Goal: Task Accomplishment & Management: Use online tool/utility

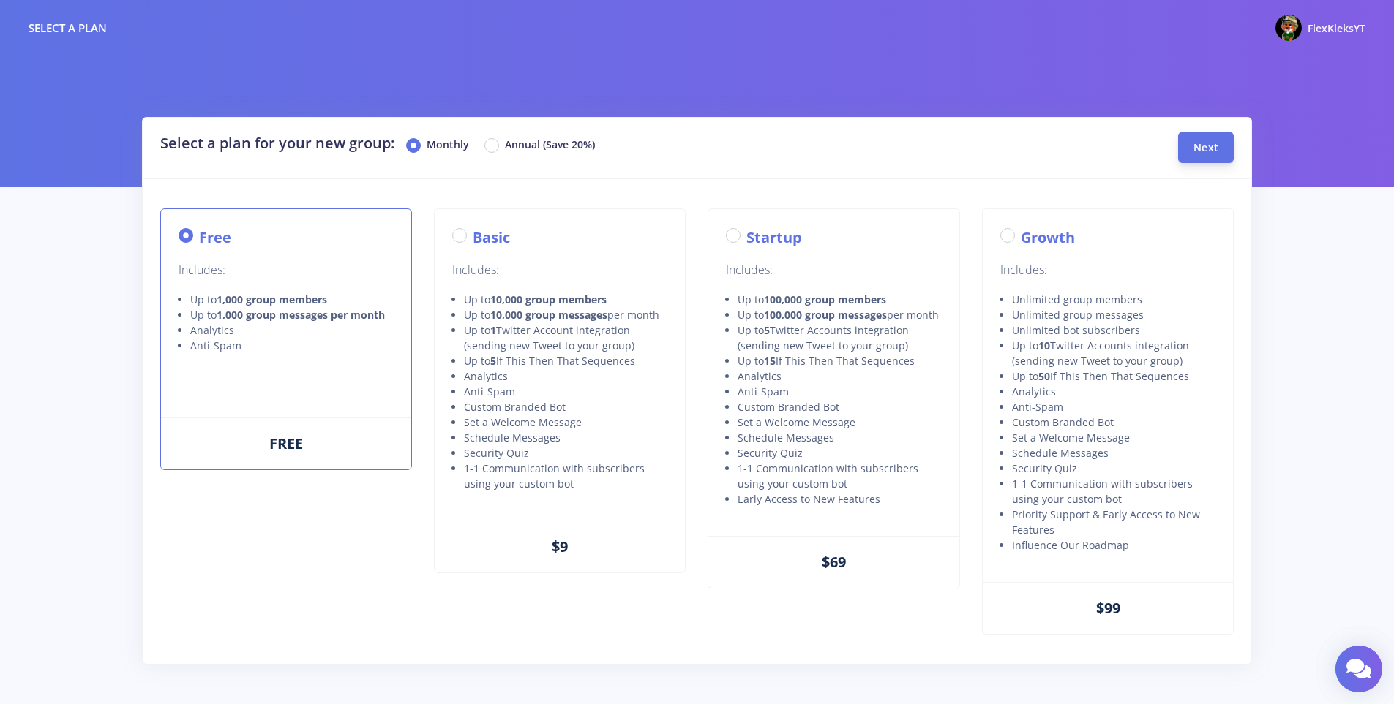
click at [1206, 144] on span "Next" at bounding box center [1205, 147] width 25 height 14
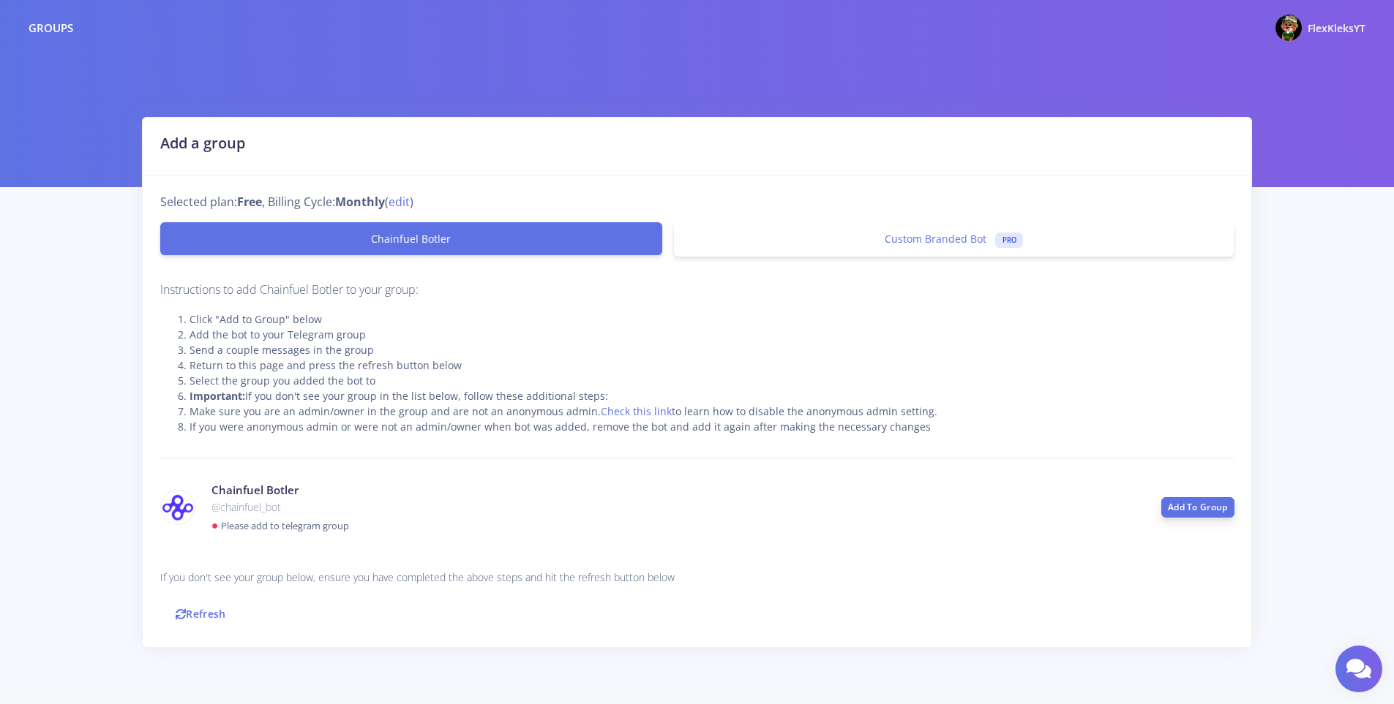
click at [1164, 503] on link "Add To Group" at bounding box center [1197, 507] width 73 height 20
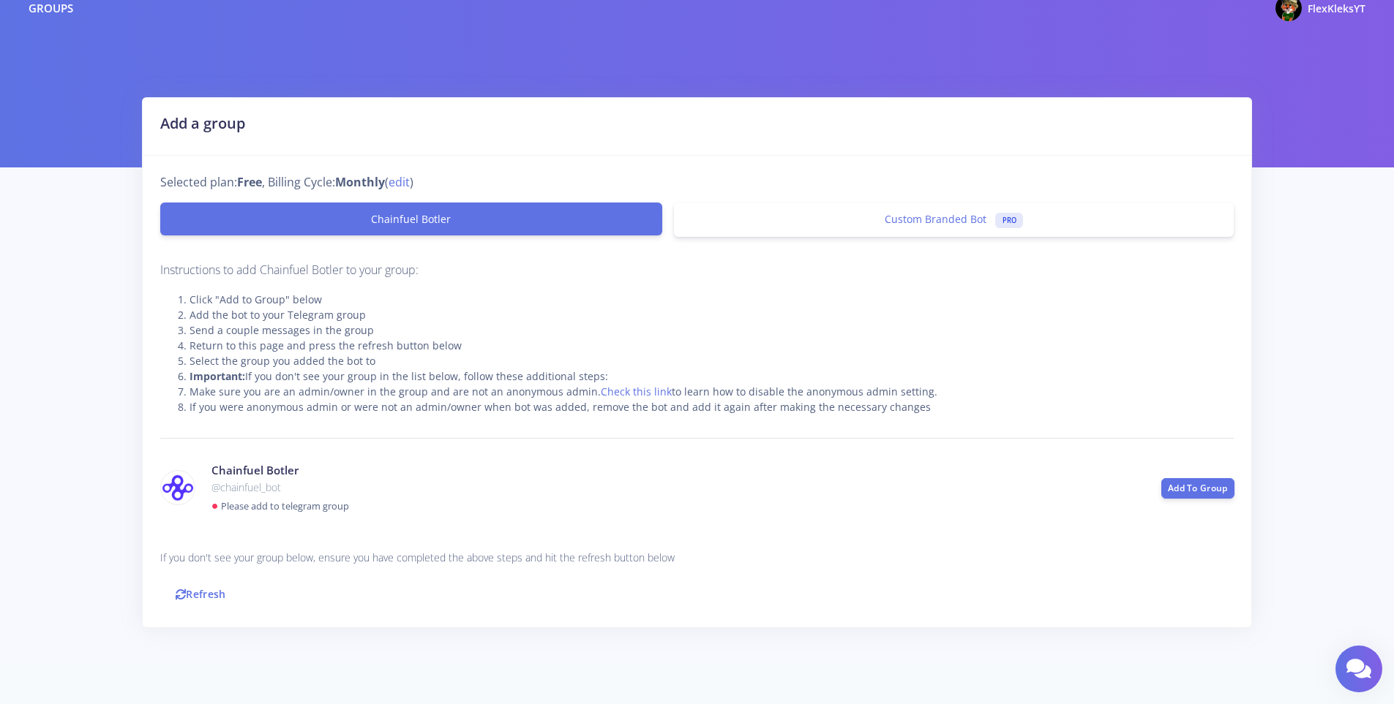
scroll to position [37, 0]
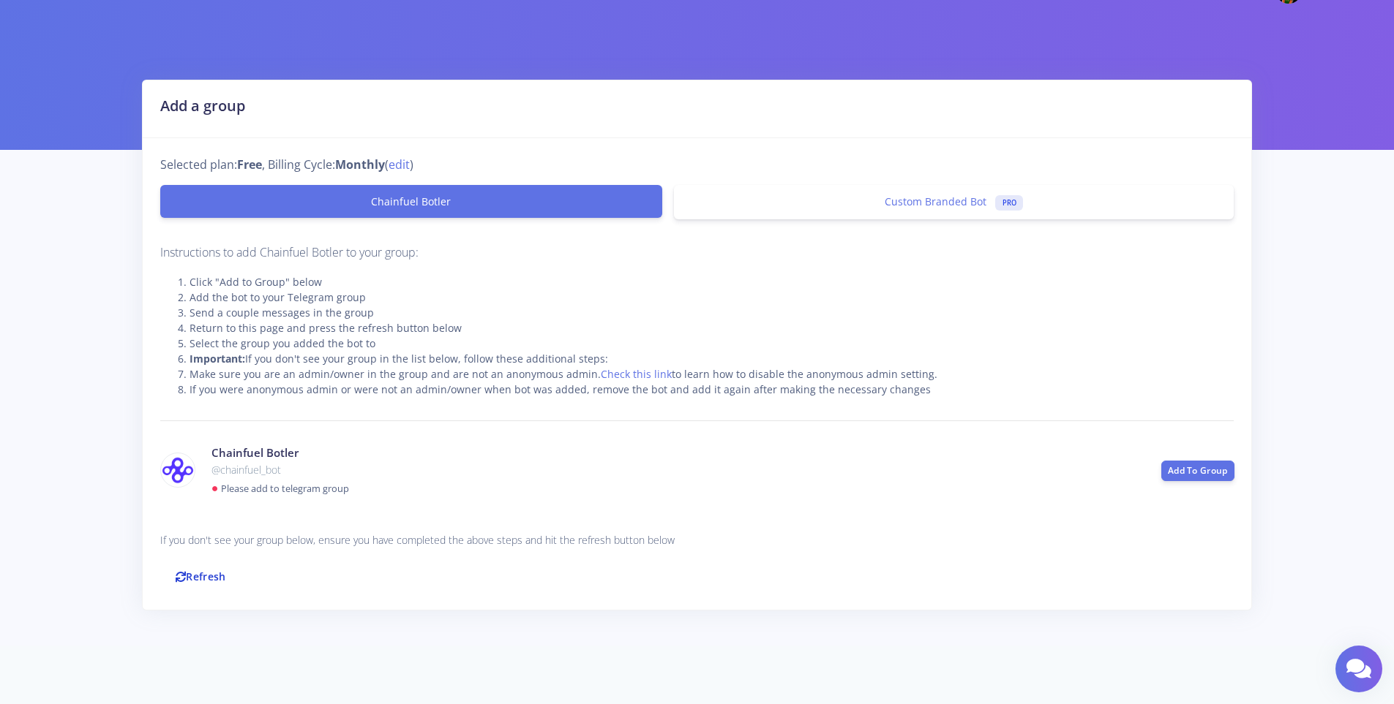
click at [203, 581] on link "Refresh" at bounding box center [200, 576] width 81 height 31
drag, startPoint x: 189, startPoint y: 312, endPoint x: 372, endPoint y: 309, distance: 182.9
click at [372, 309] on li "Send a couple messages in the group" at bounding box center [711, 312] width 1044 height 15
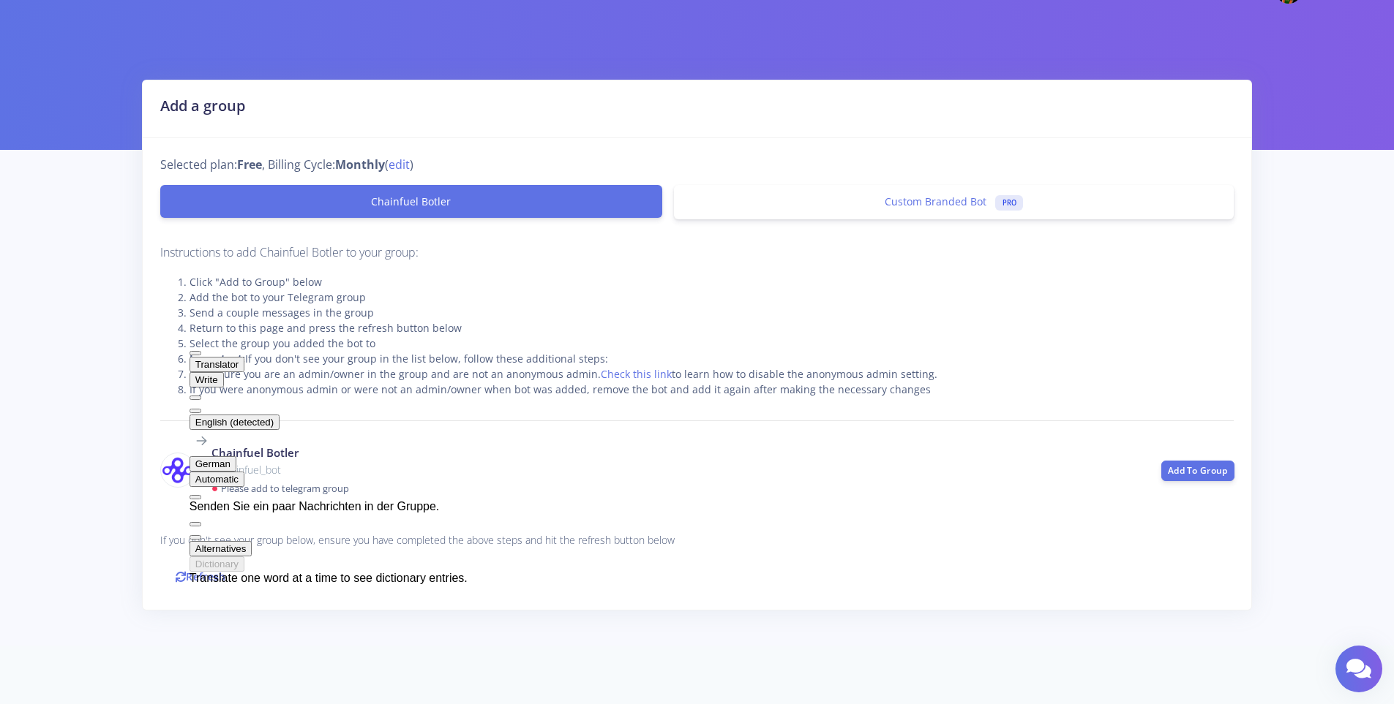
click at [680, 497] on div "Instructions to add Chainfuel Botler to your group: Click "Add to Group" below …" at bounding box center [696, 417] width 1073 height 349
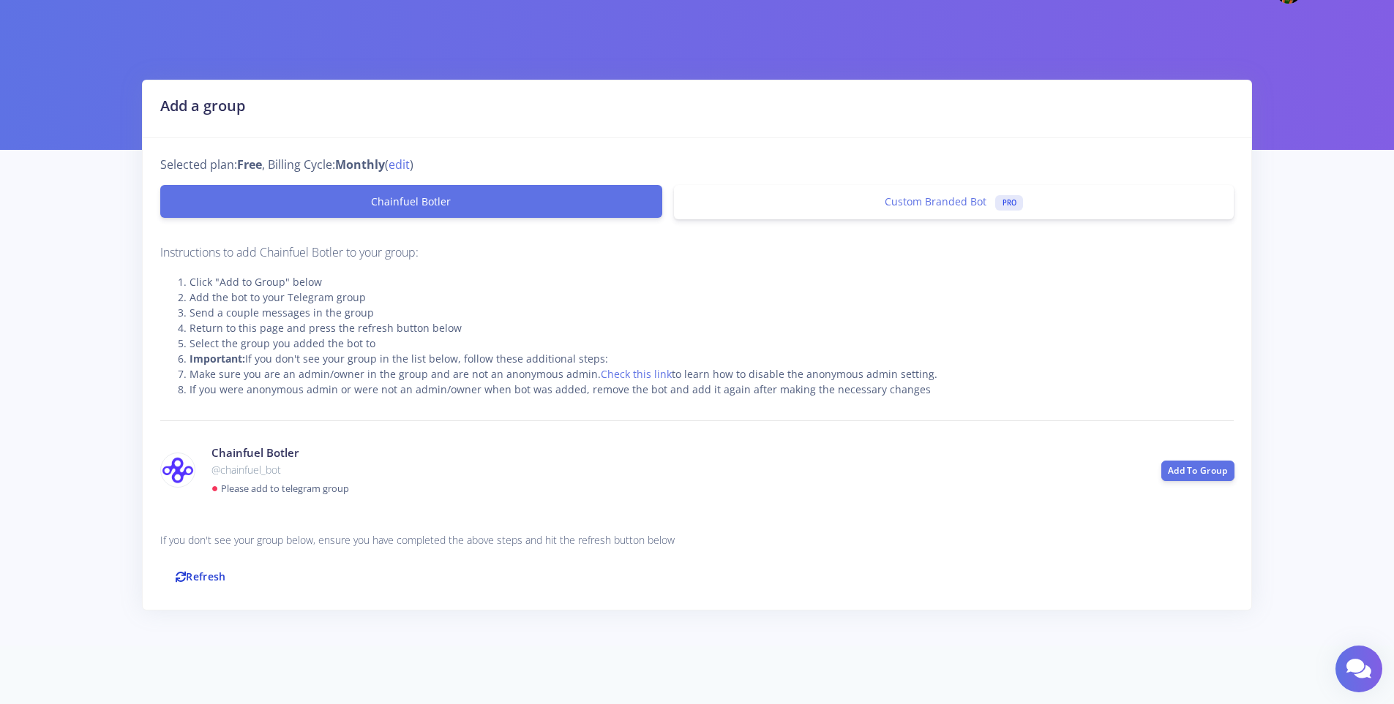
click at [198, 576] on link "Refresh" at bounding box center [200, 576] width 81 height 31
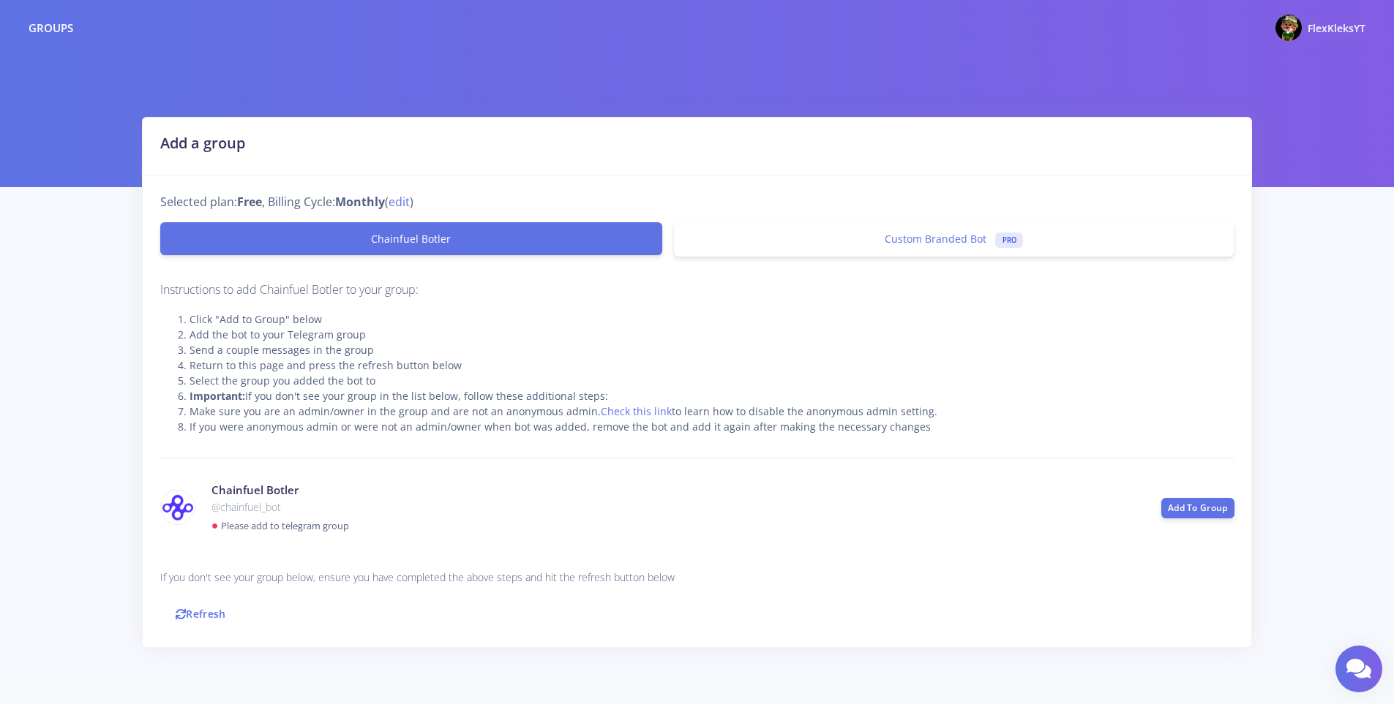
scroll to position [37, 0]
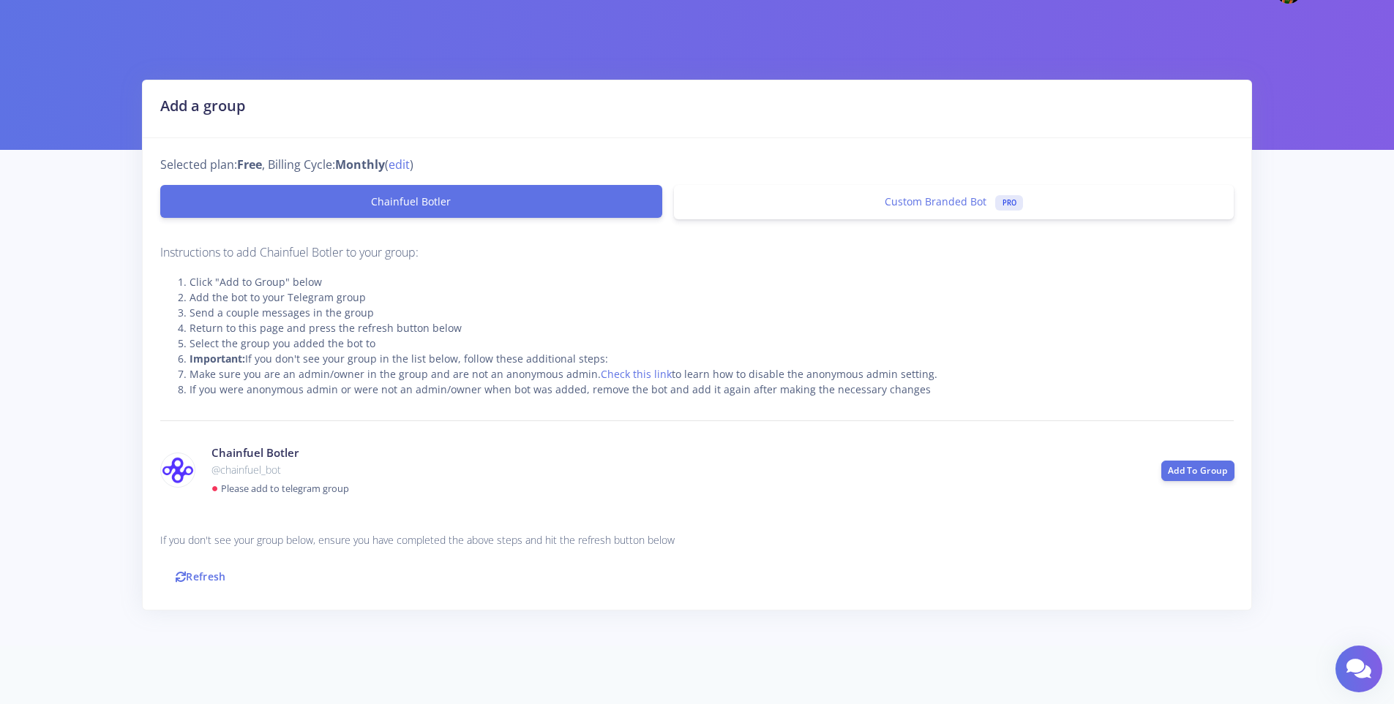
click at [198, 576] on link "Refresh" at bounding box center [200, 576] width 81 height 31
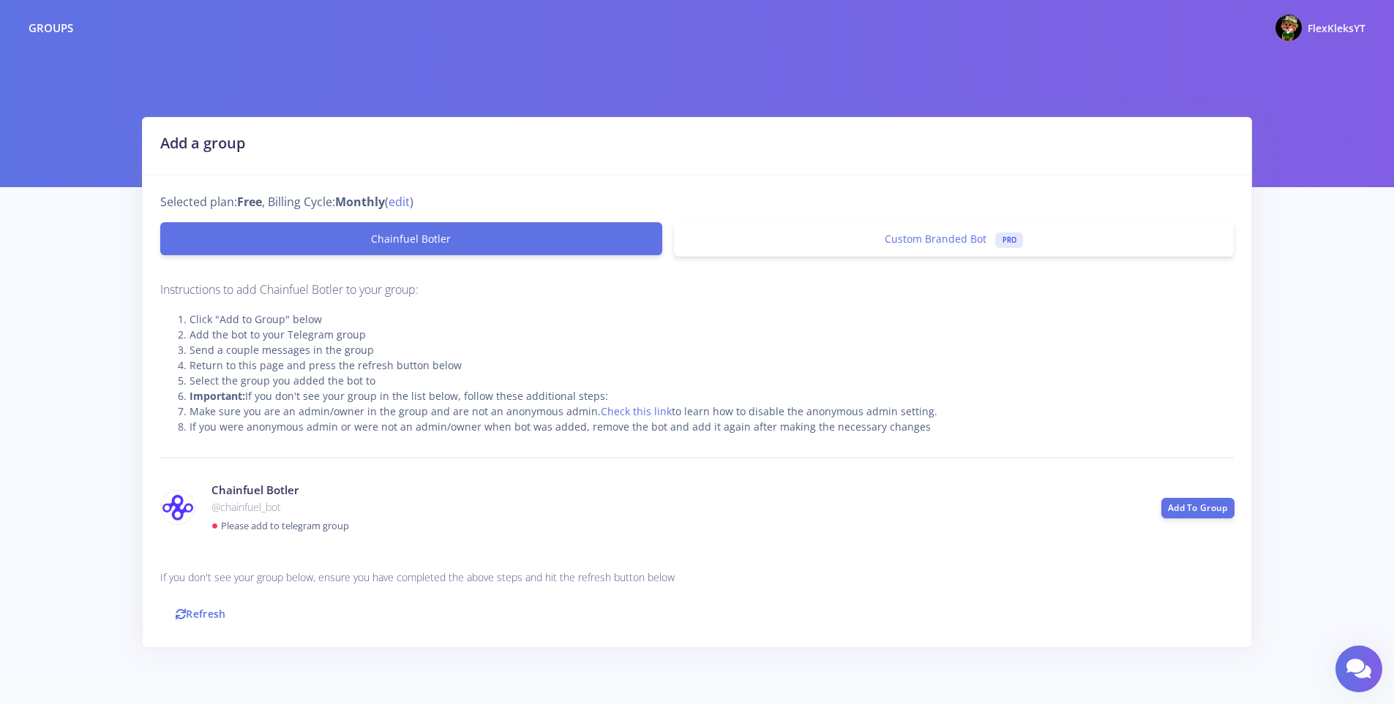
scroll to position [37, 0]
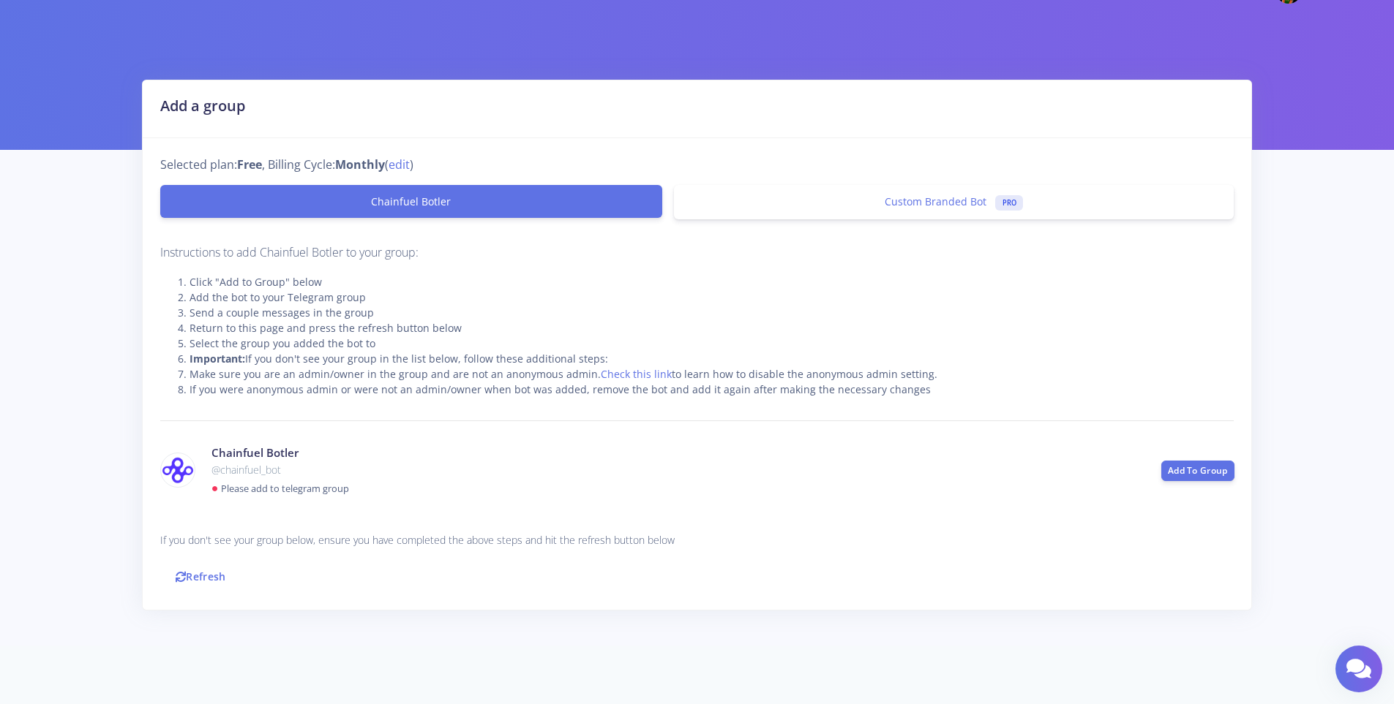
click at [303, 386] on li "If you were anonymous admin or were not an admin/owner when bot was added, remo…" at bounding box center [711, 389] width 1044 height 15
click at [199, 575] on link "Refresh" at bounding box center [200, 576] width 81 height 31
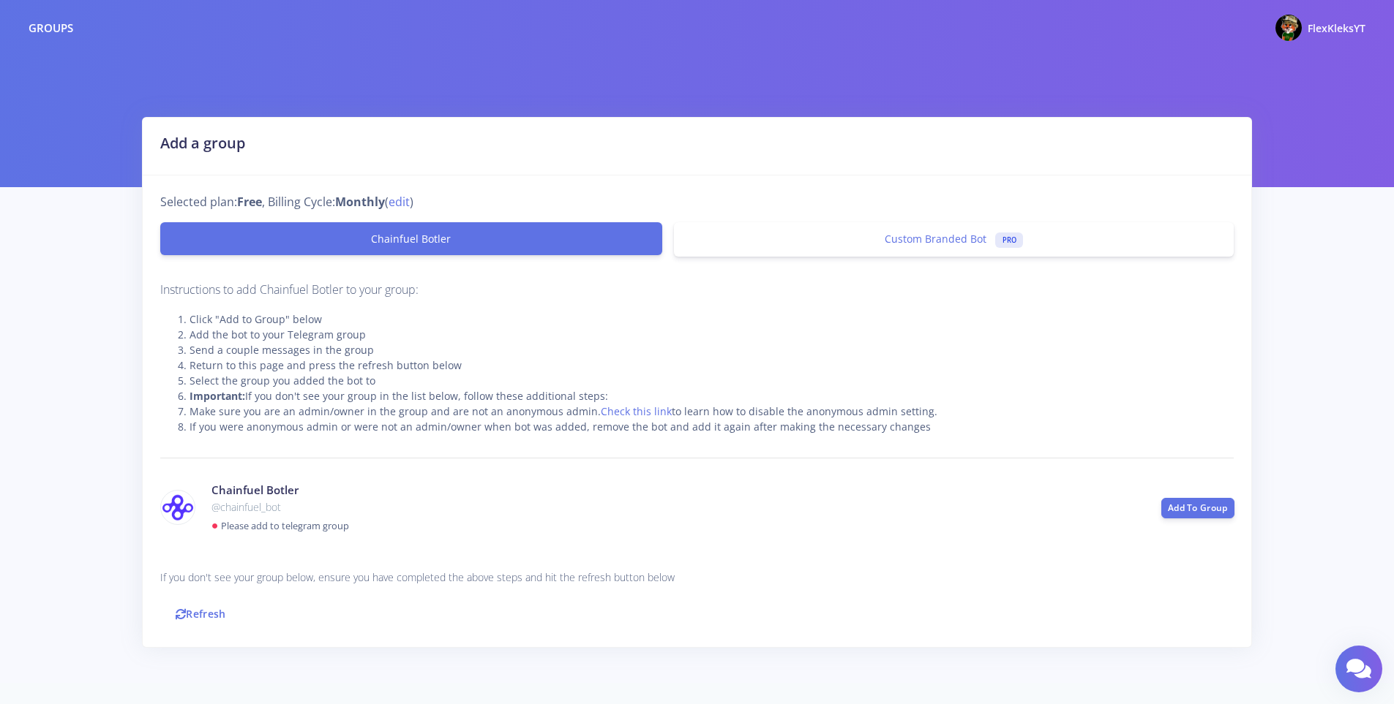
scroll to position [37, 0]
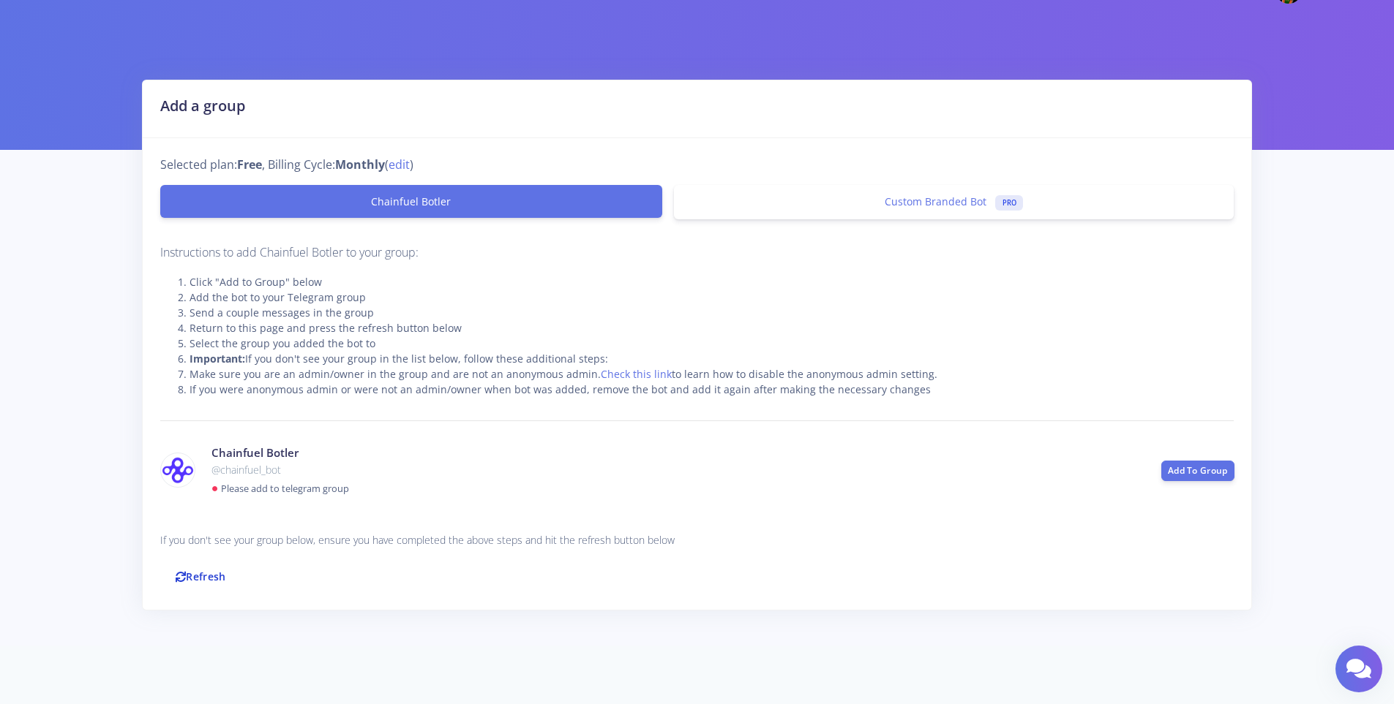
click at [198, 583] on link "Refresh" at bounding box center [200, 576] width 81 height 31
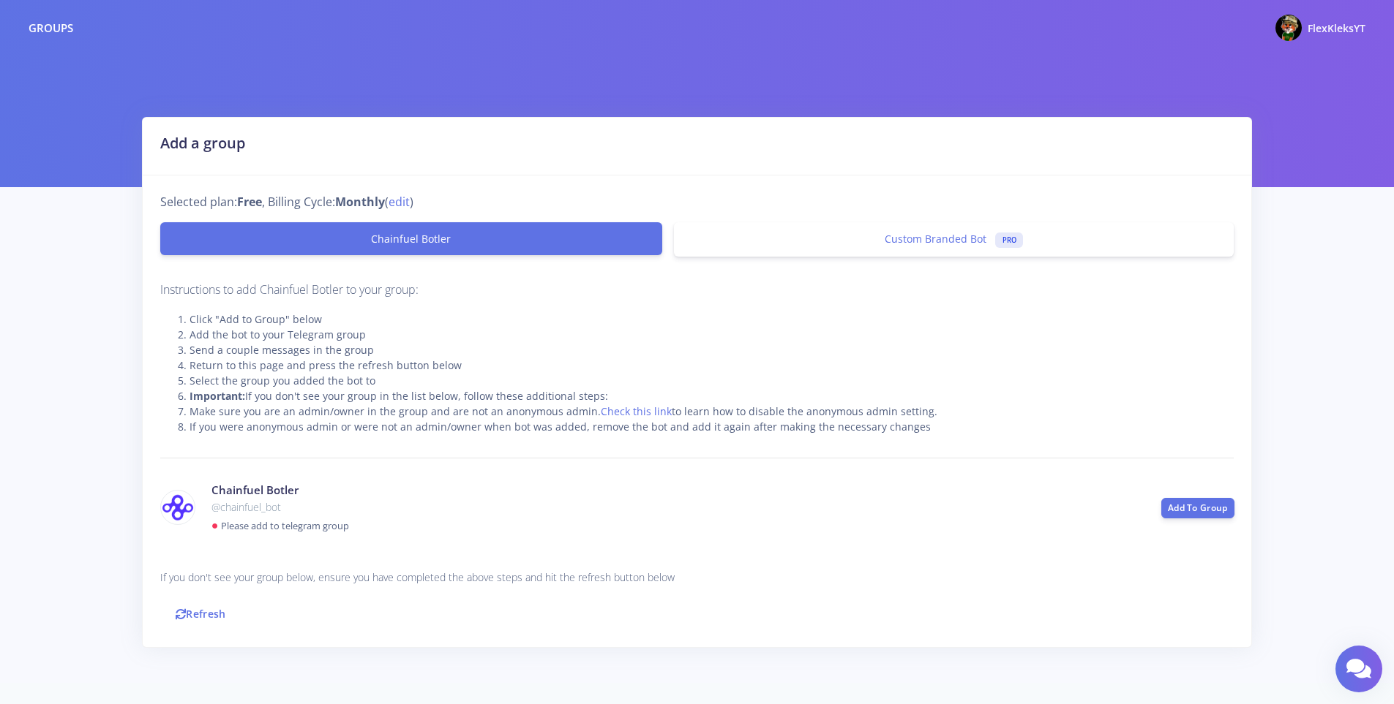
scroll to position [37, 0]
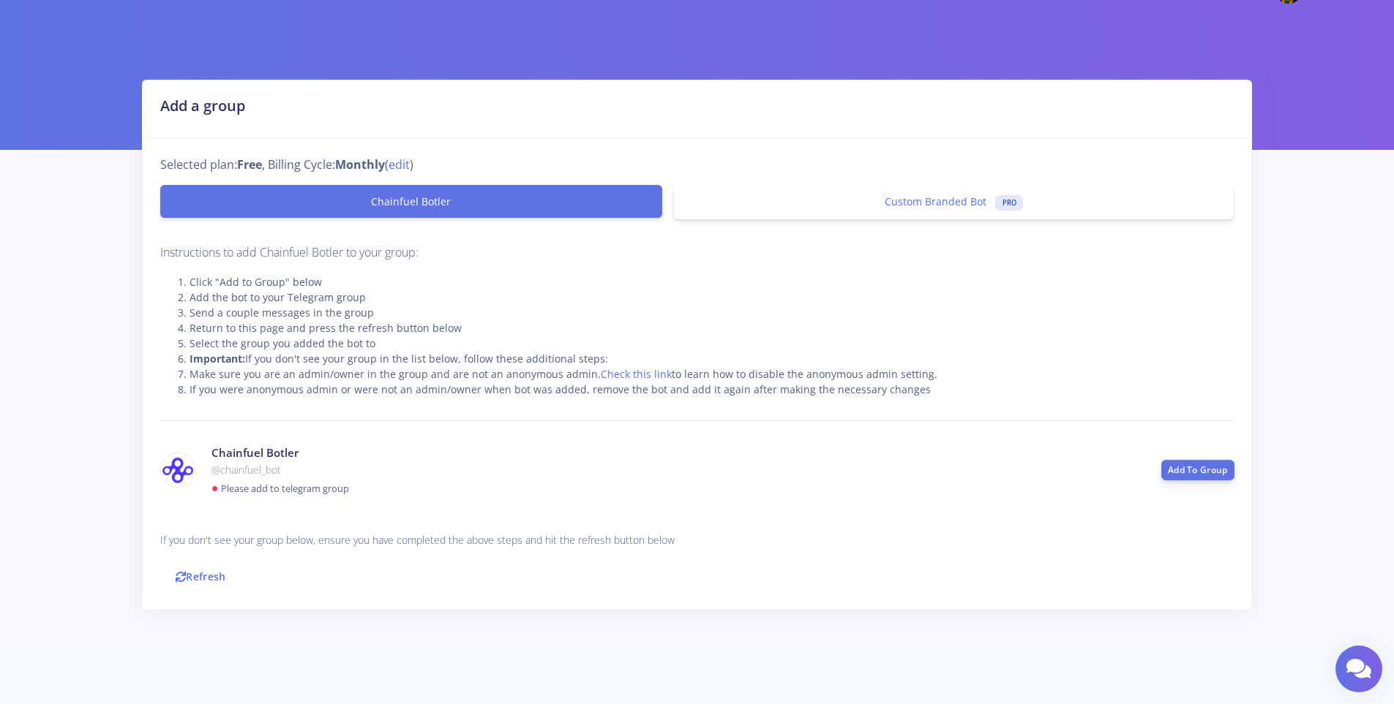
click at [1187, 475] on link "Add To Group" at bounding box center [1197, 470] width 73 height 20
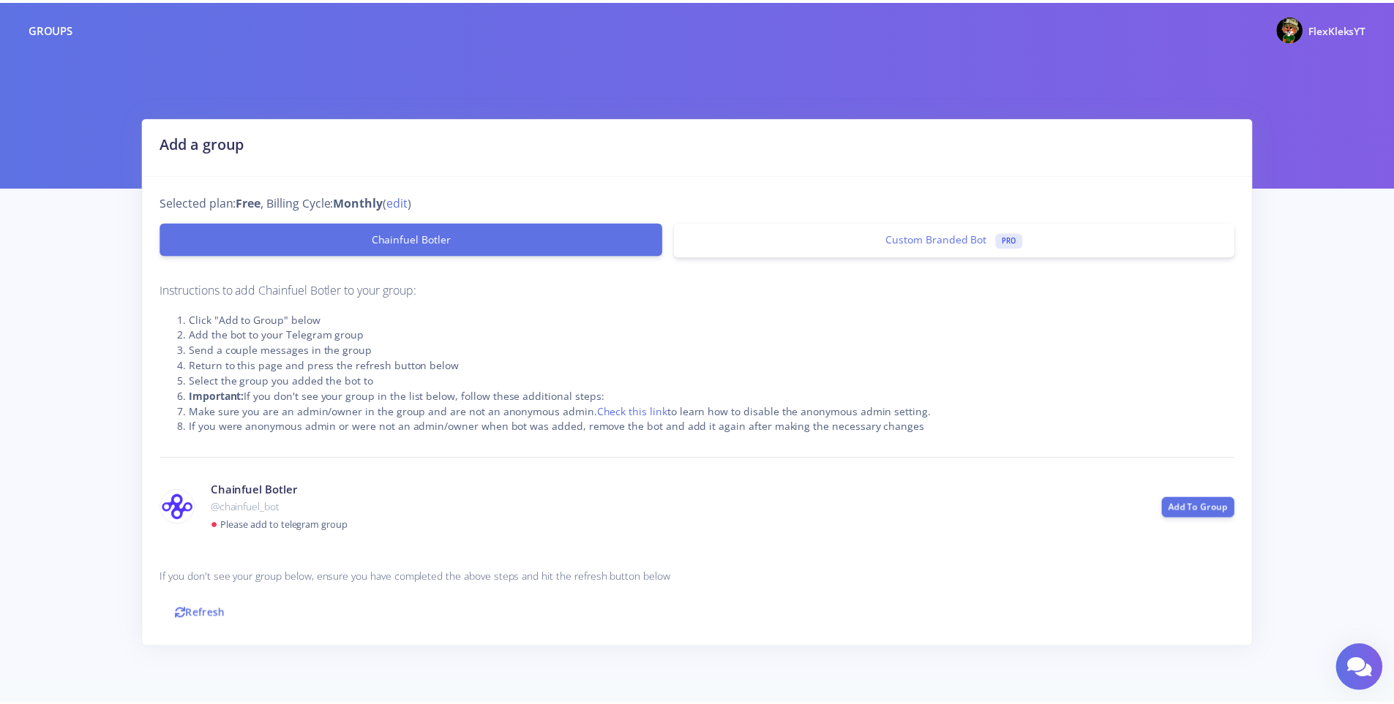
scroll to position [37, 0]
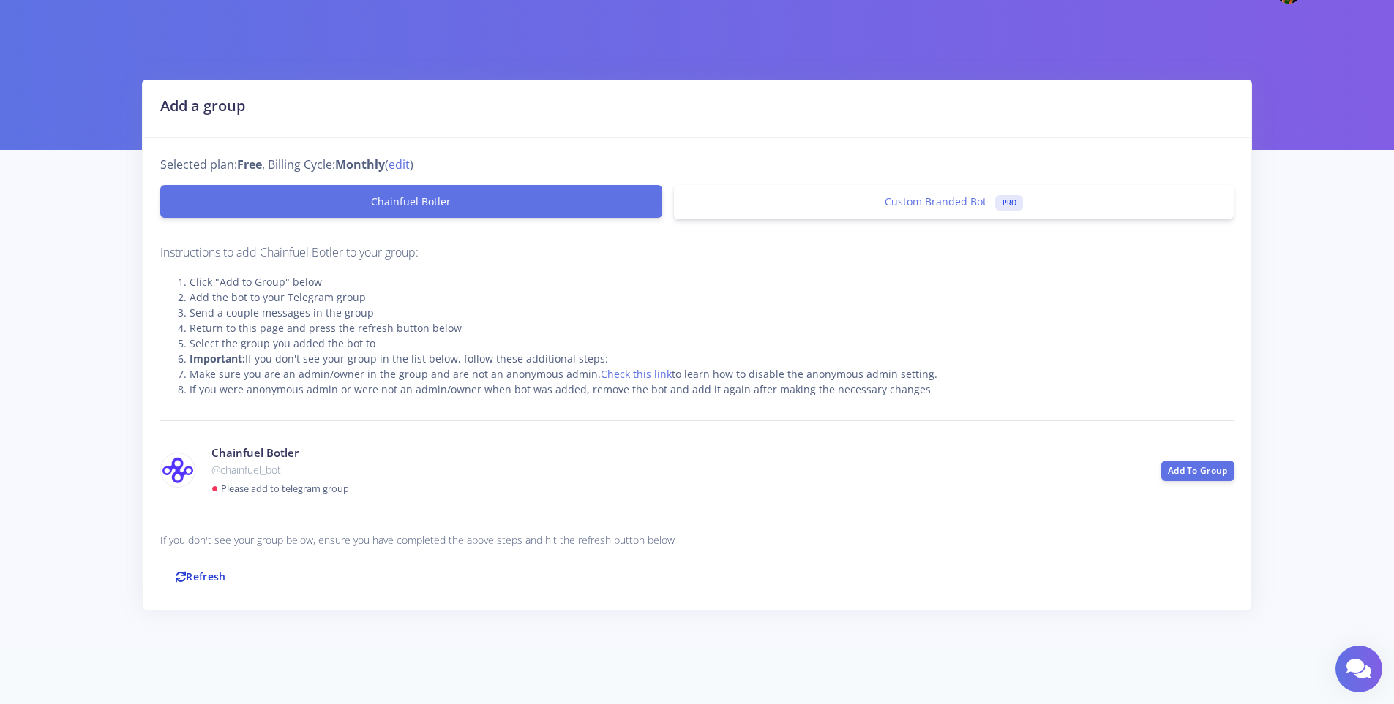
click at [216, 574] on link "Refresh" at bounding box center [200, 576] width 81 height 31
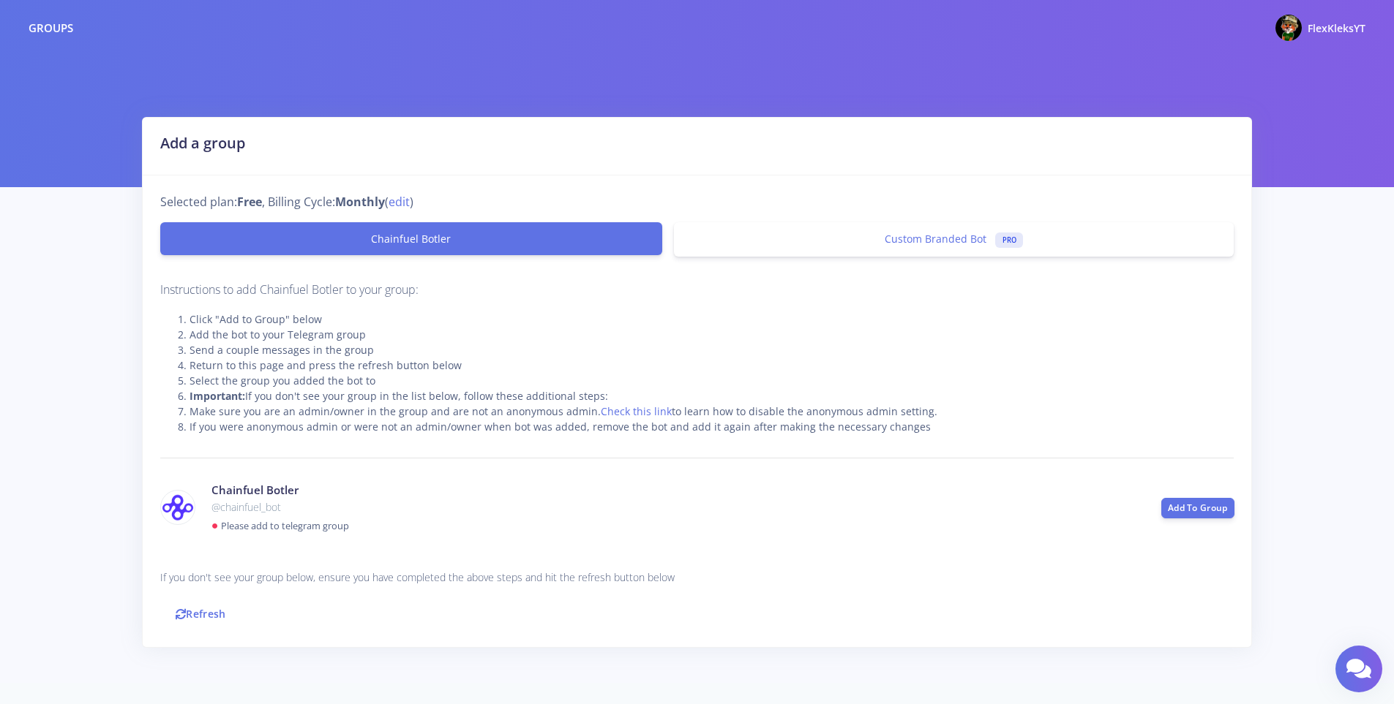
scroll to position [37, 0]
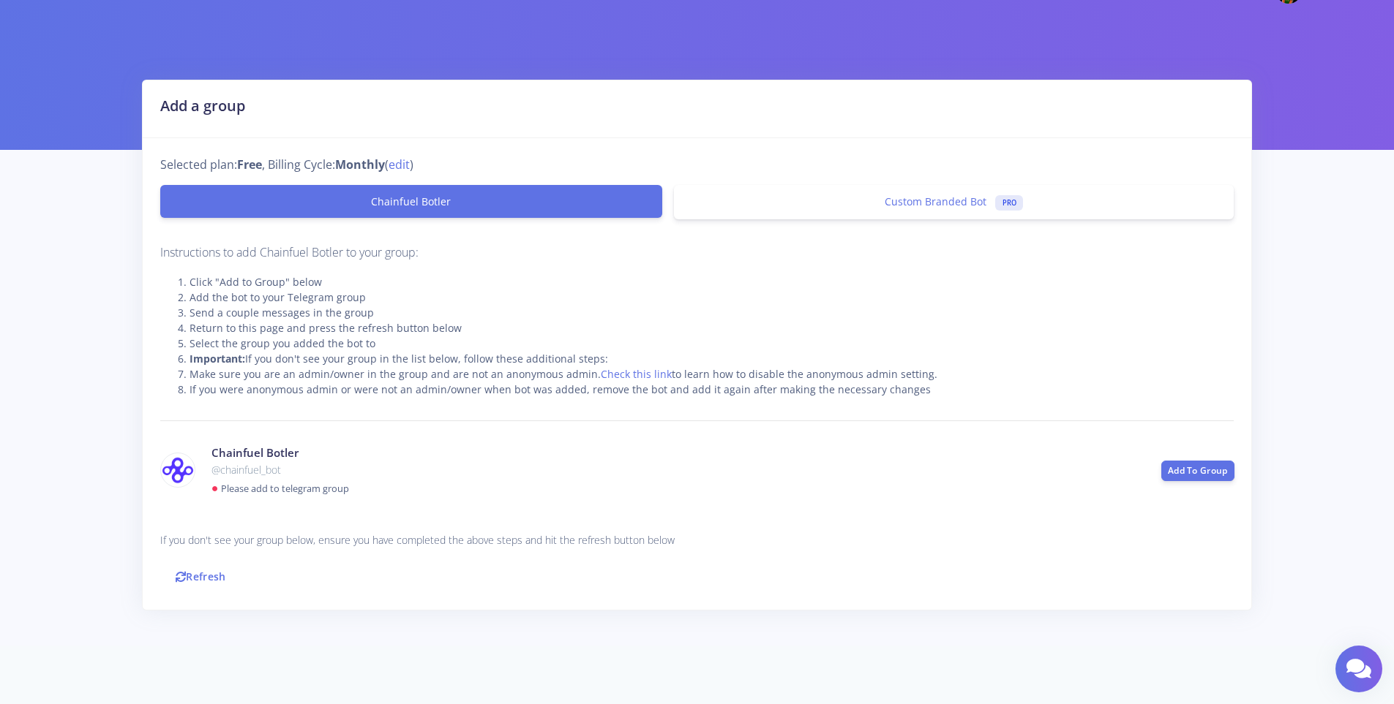
click at [496, 488] on div "Chainfuel Botler @chainfuel_bot ● Please add to telegram group" at bounding box center [674, 470] width 949 height 51
click at [187, 564] on link "Refresh" at bounding box center [200, 576] width 81 height 31
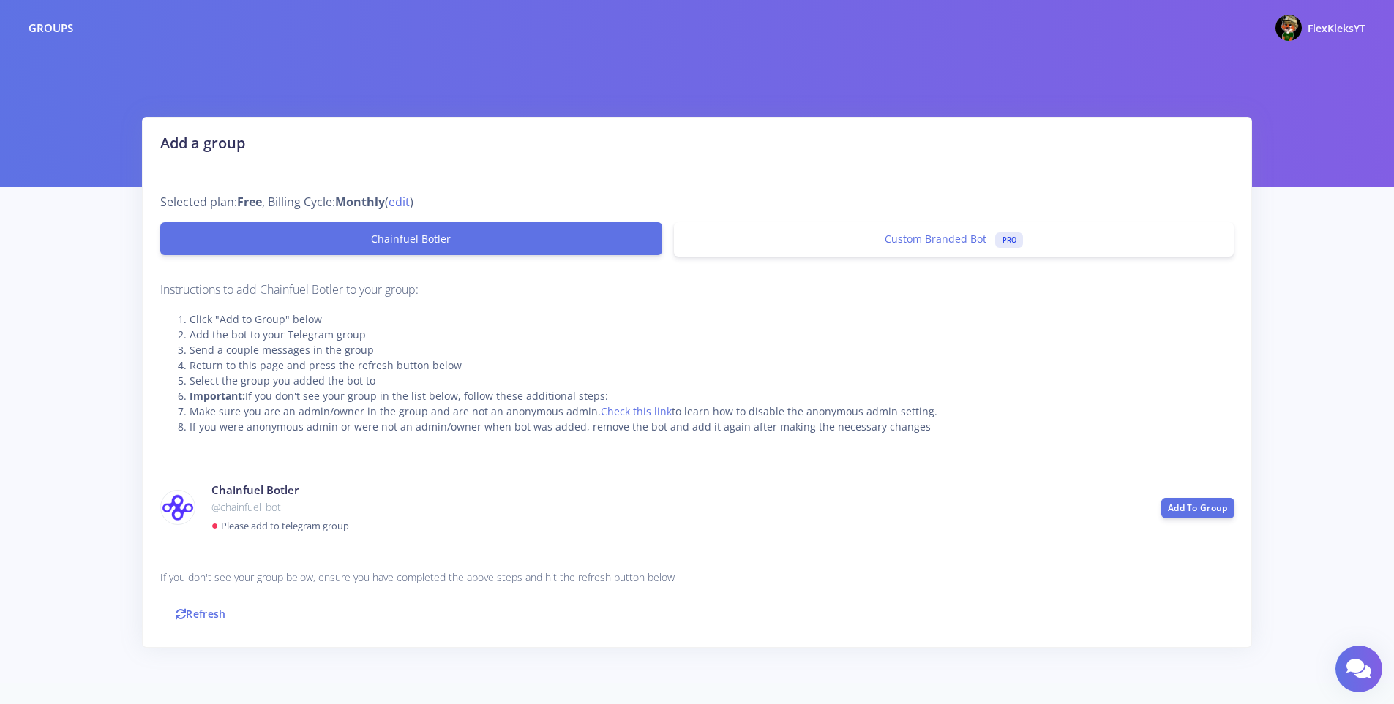
scroll to position [37, 0]
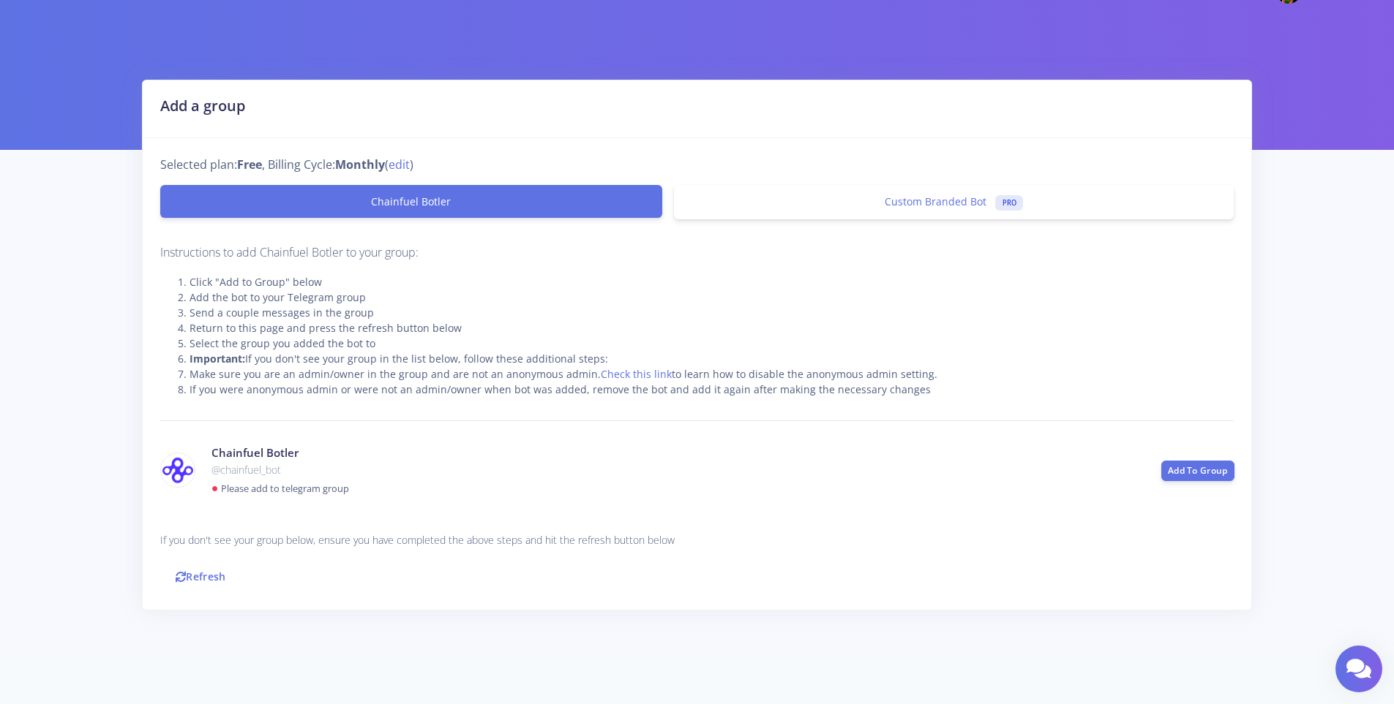
click at [203, 587] on link "Refresh" at bounding box center [200, 576] width 81 height 31
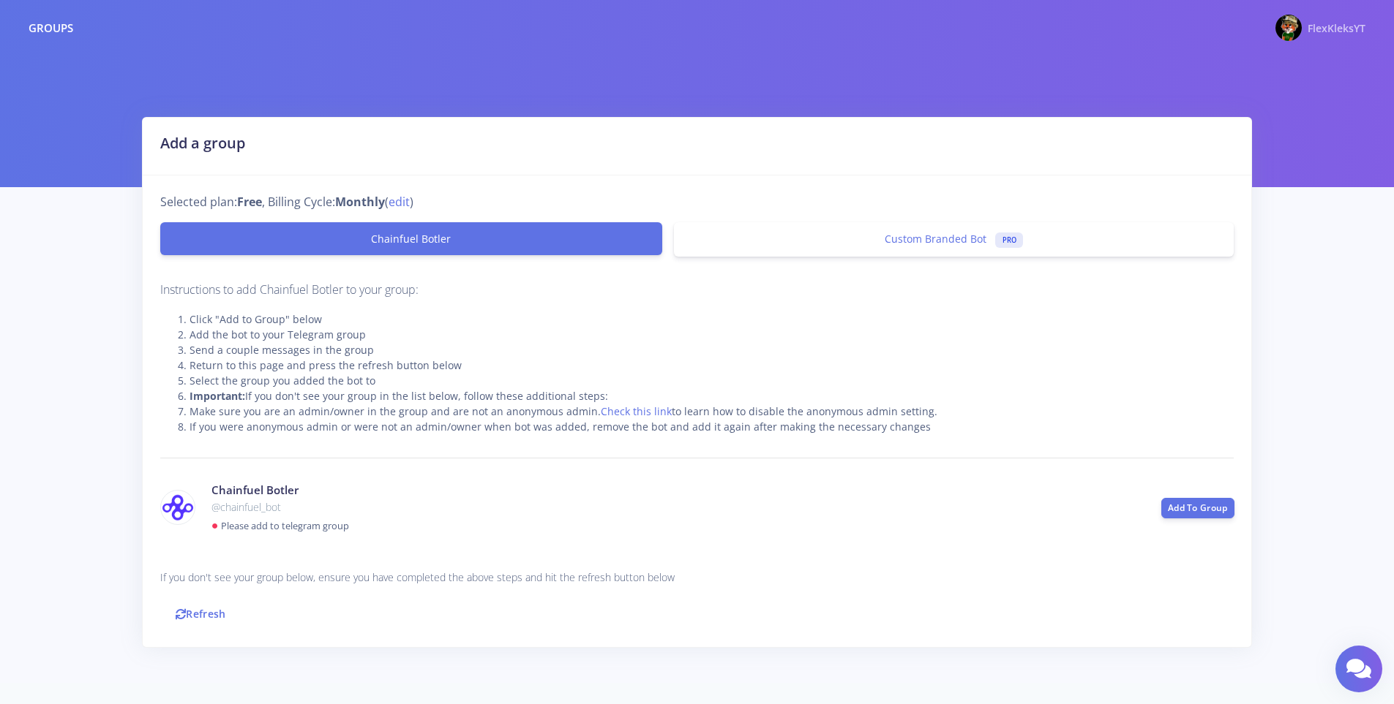
click at [1345, 19] on div "FlexKleksYT" at bounding box center [1336, 28] width 58 height 18
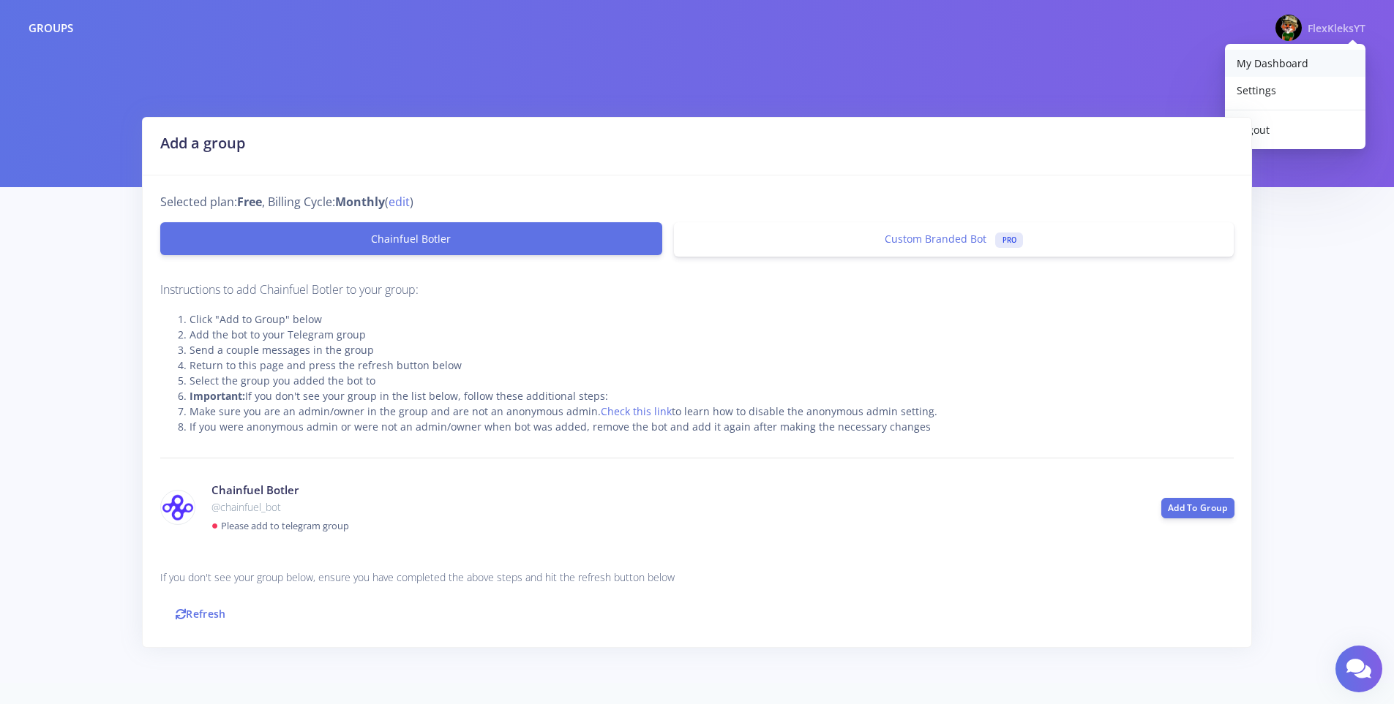
click at [1277, 64] on span "My Dashboard" at bounding box center [1272, 63] width 72 height 14
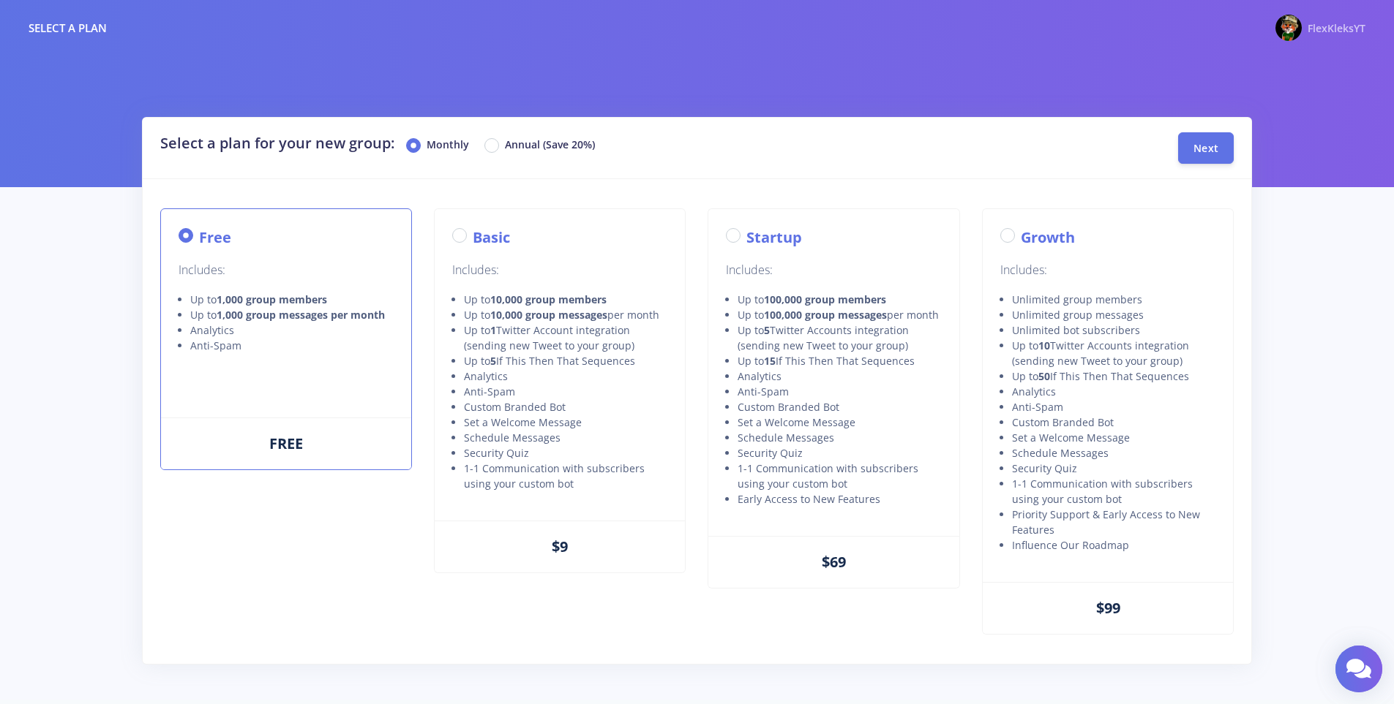
click at [1308, 20] on div "FlexKleksYT" at bounding box center [1336, 28] width 58 height 18
click at [1301, 14] on link "FlexKleksYT" at bounding box center [1314, 28] width 102 height 32
click at [1295, 29] on img at bounding box center [1288, 28] width 26 height 26
click at [1319, 29] on span "FlexKleksYT" at bounding box center [1336, 28] width 58 height 14
click at [1324, 29] on span "FlexKleksYT" at bounding box center [1336, 28] width 58 height 14
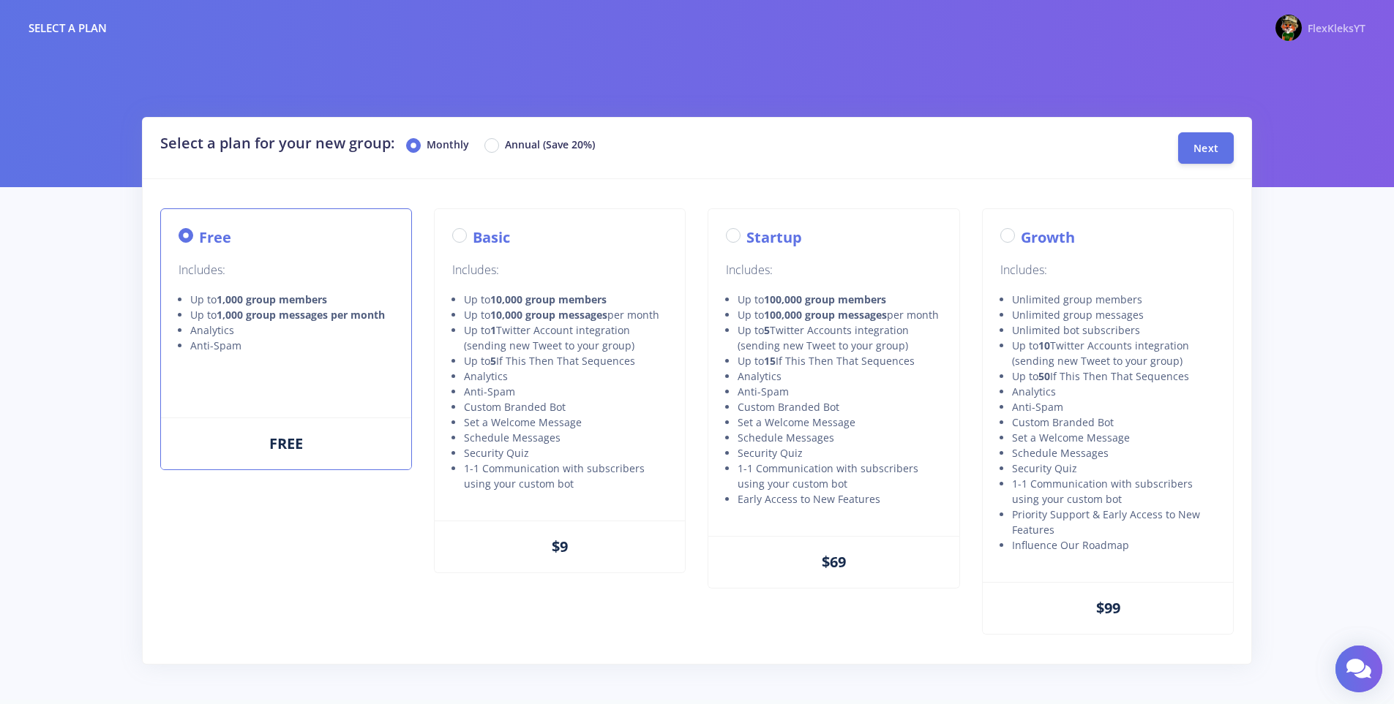
click at [1324, 29] on span "FlexKleksYT" at bounding box center [1336, 28] width 58 height 14
click at [1352, 26] on span "FlexKleksYT" at bounding box center [1336, 28] width 58 height 14
click at [1203, 156] on button "Next" at bounding box center [1206, 147] width 56 height 31
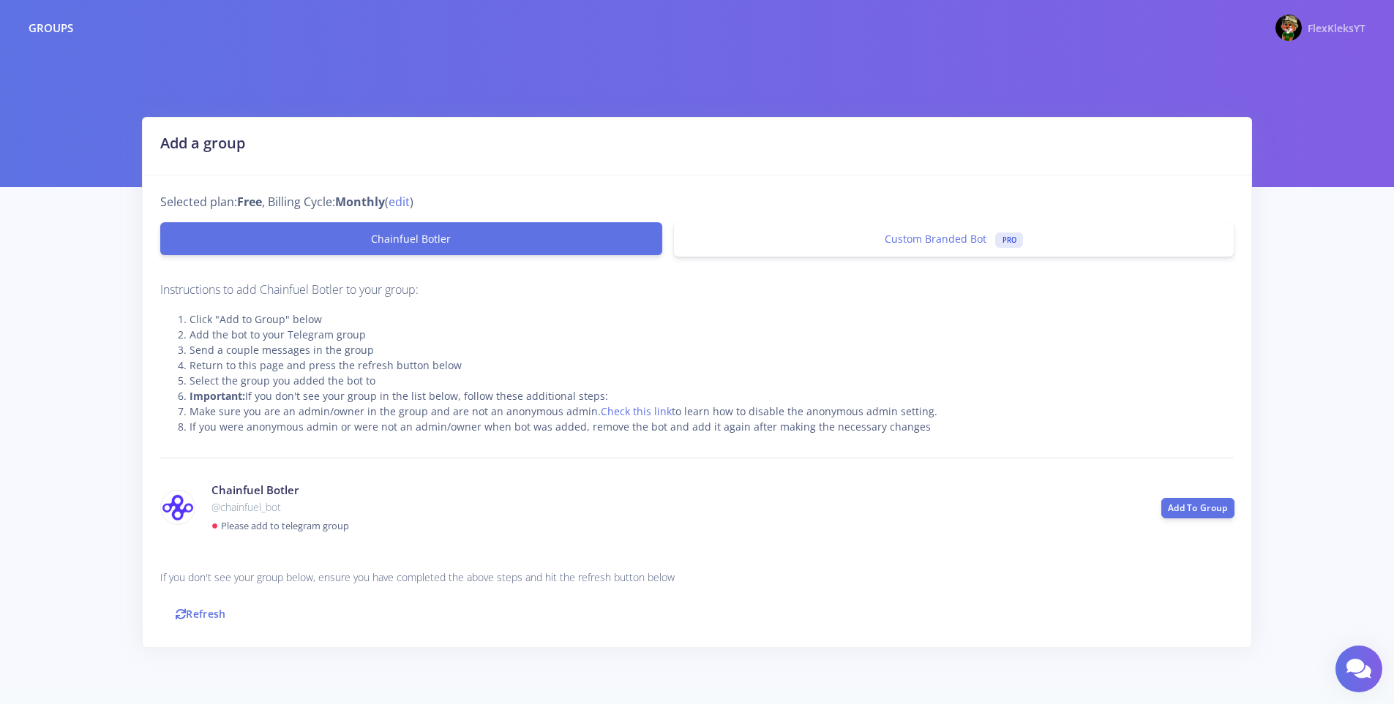
click at [1318, 28] on span "FlexKleksYT" at bounding box center [1336, 28] width 58 height 14
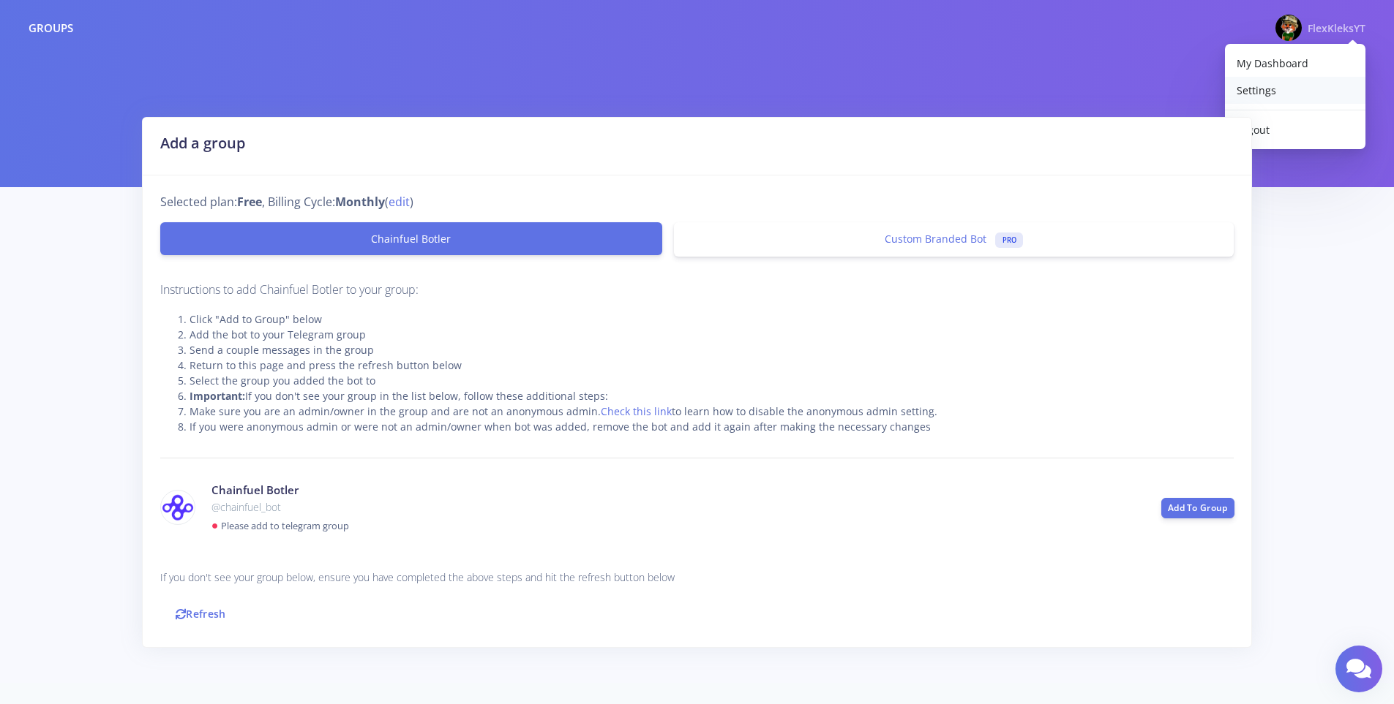
click at [1285, 92] on link "Settings" at bounding box center [1295, 90] width 140 height 27
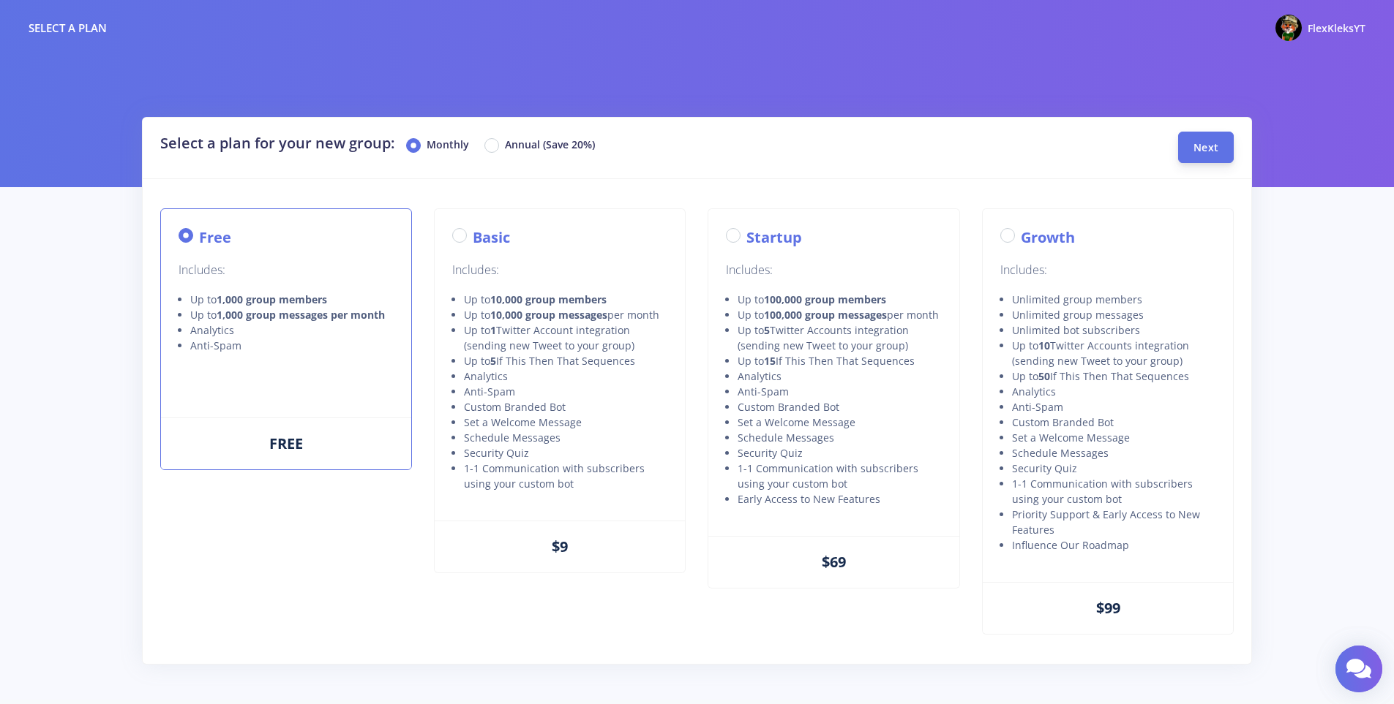
click at [1211, 156] on button "Next" at bounding box center [1206, 147] width 56 height 31
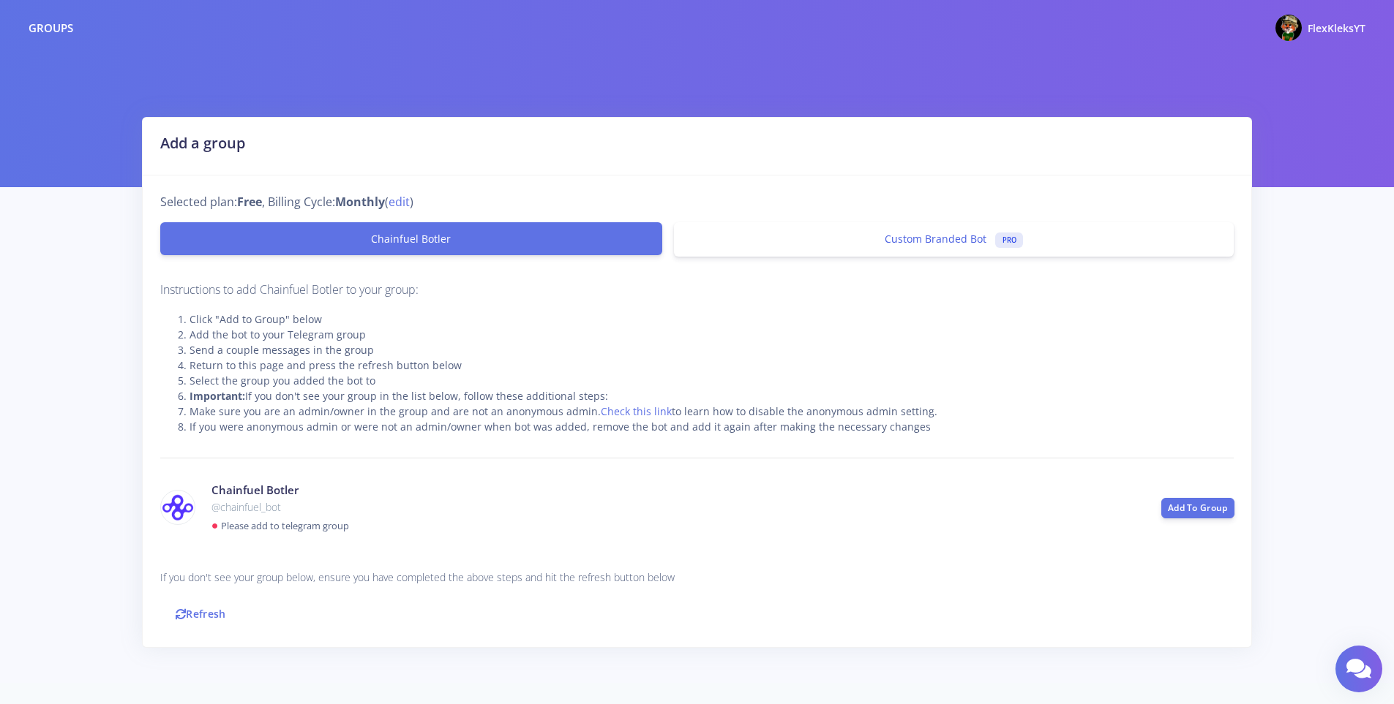
click at [885, 233] on span "Custom Branded Bot" at bounding box center [935, 239] width 102 height 14
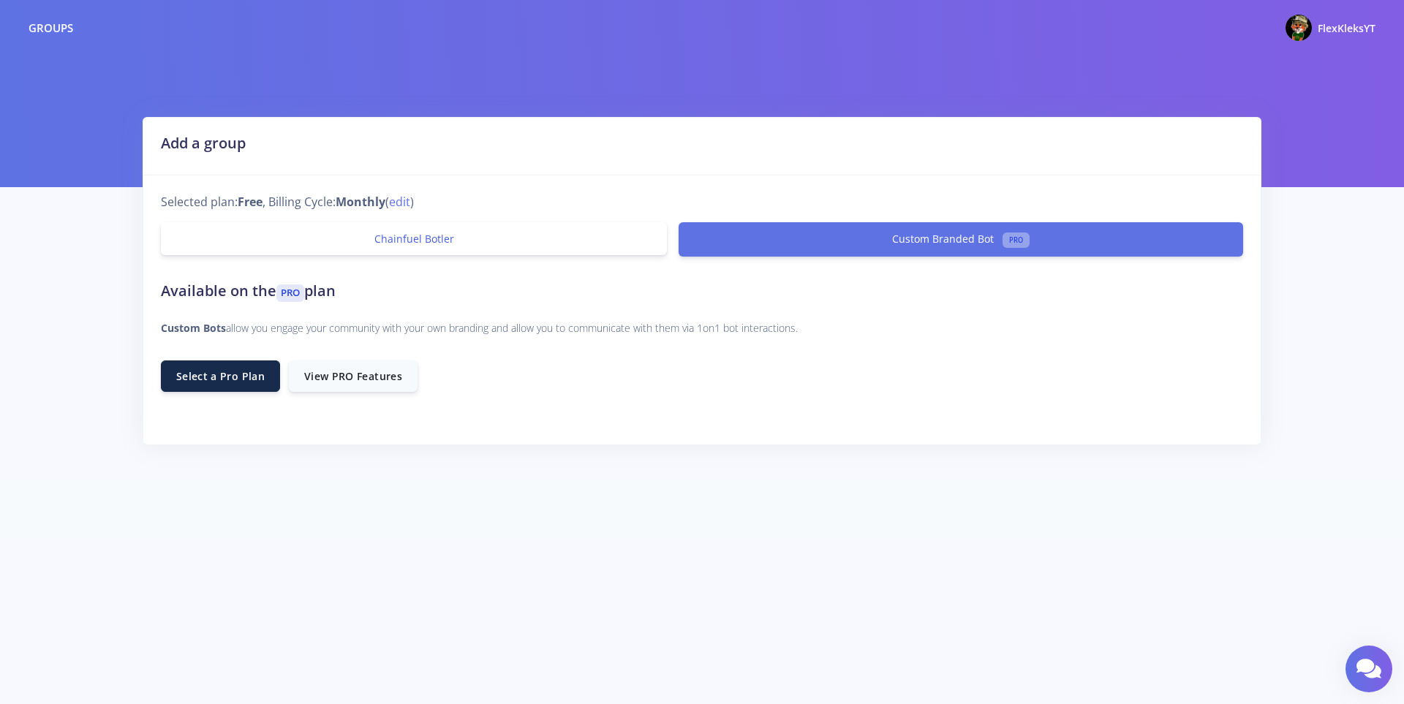
click at [518, 250] on link "Chainfuel Botler" at bounding box center [414, 238] width 506 height 33
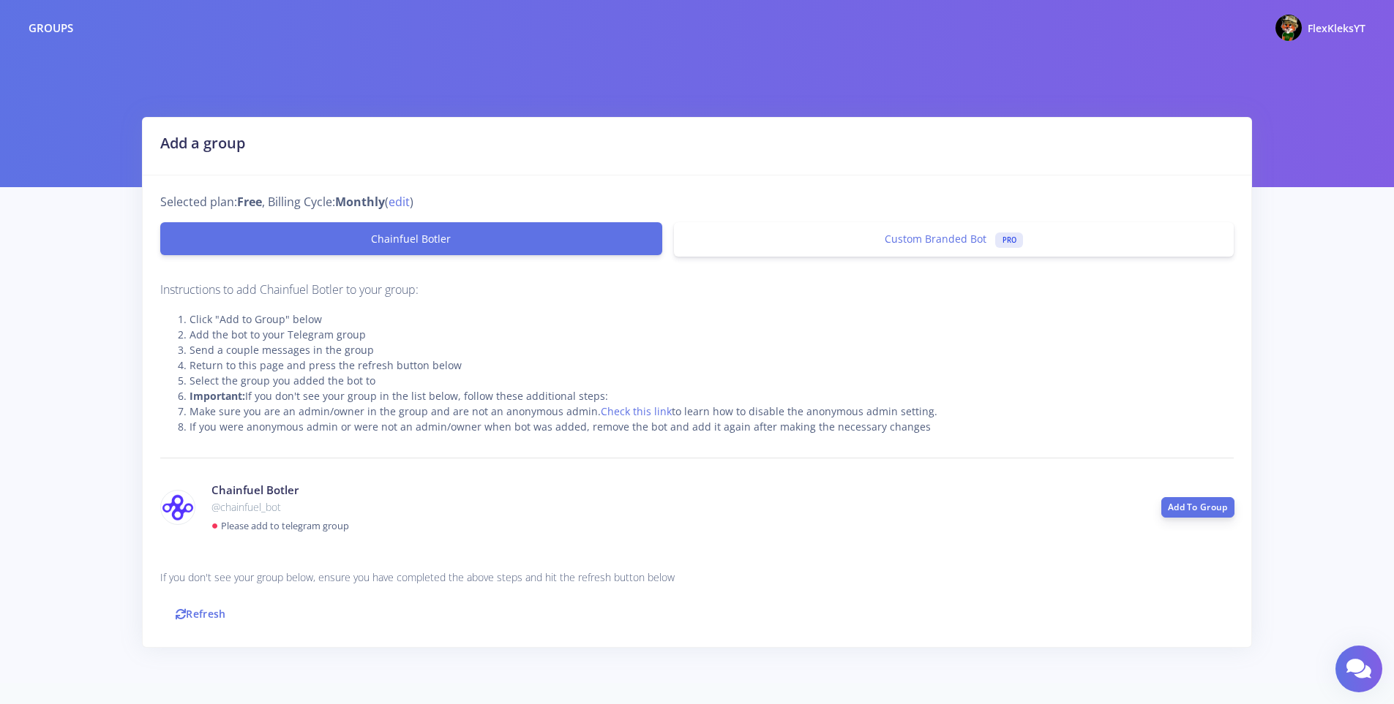
click at [1200, 505] on link "Add To Group" at bounding box center [1197, 507] width 73 height 20
click at [1200, 501] on link "Add To Group" at bounding box center [1197, 507] width 73 height 20
click at [227, 616] on link "Refresh" at bounding box center [200, 613] width 81 height 31
click at [232, 615] on link "Refresh" at bounding box center [200, 613] width 81 height 31
click at [203, 600] on link "Refresh" at bounding box center [200, 613] width 81 height 31
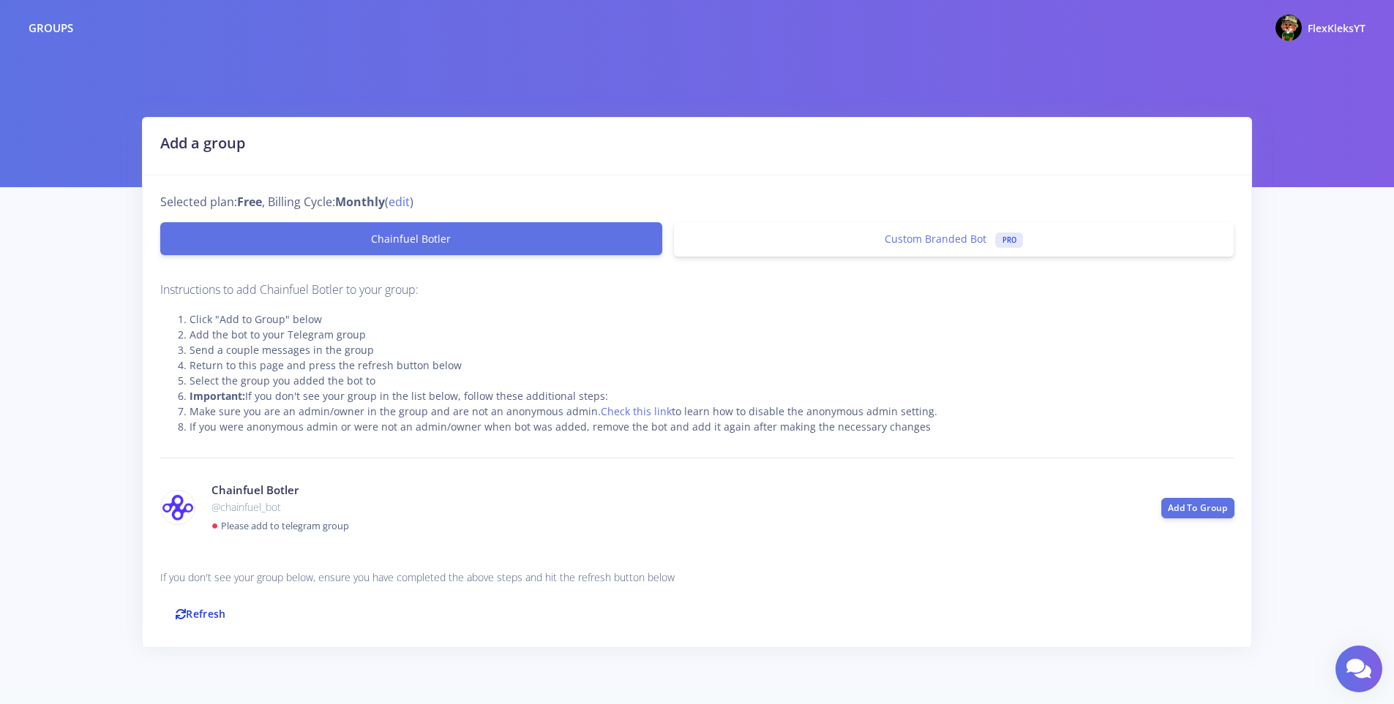
click at [203, 623] on link "Refresh" at bounding box center [200, 613] width 81 height 31
click at [203, 601] on link "Refresh" at bounding box center [200, 613] width 81 height 31
click at [198, 638] on div "Selected plan: Free , Billing Cycle: Monthly ( edit ) Chainfuel Botler Custom B…" at bounding box center [697, 412] width 1108 height 472
click at [192, 624] on link "Refresh" at bounding box center [200, 613] width 81 height 31
